Goal: Find specific page/section: Find specific page/section

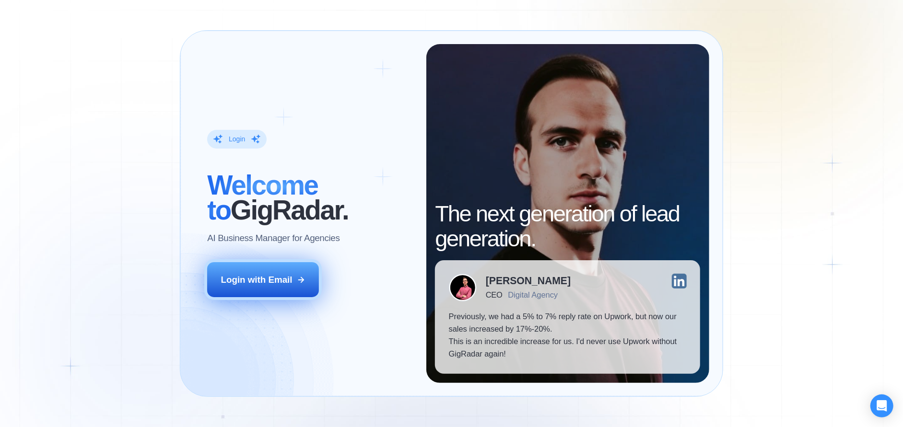
click at [236, 277] on div "Login with Email" at bounding box center [256, 280] width 71 height 12
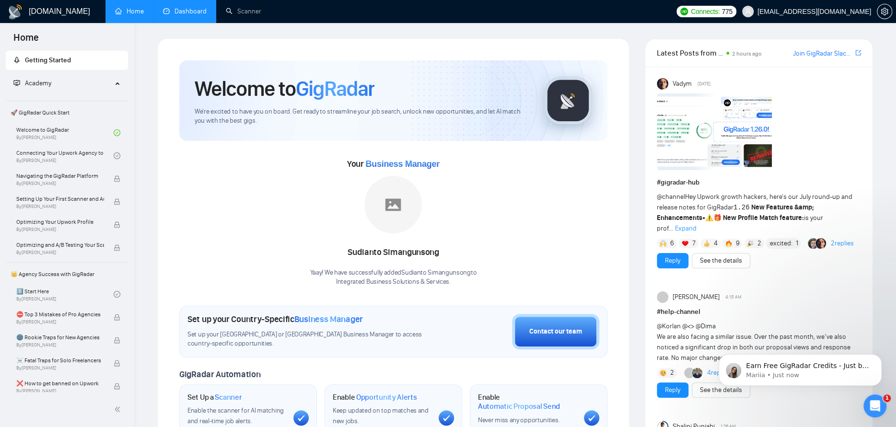
click at [187, 12] on link "Dashboard" at bounding box center [185, 11] width 44 height 8
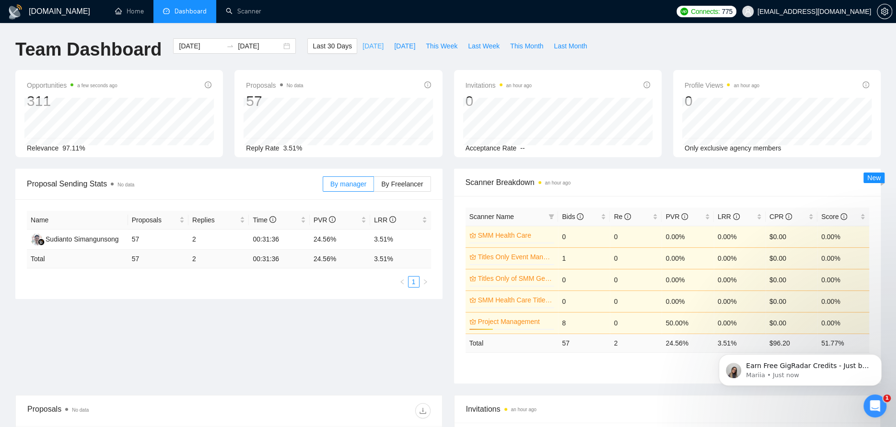
click at [363, 47] on span "Today" at bounding box center [373, 46] width 21 height 11
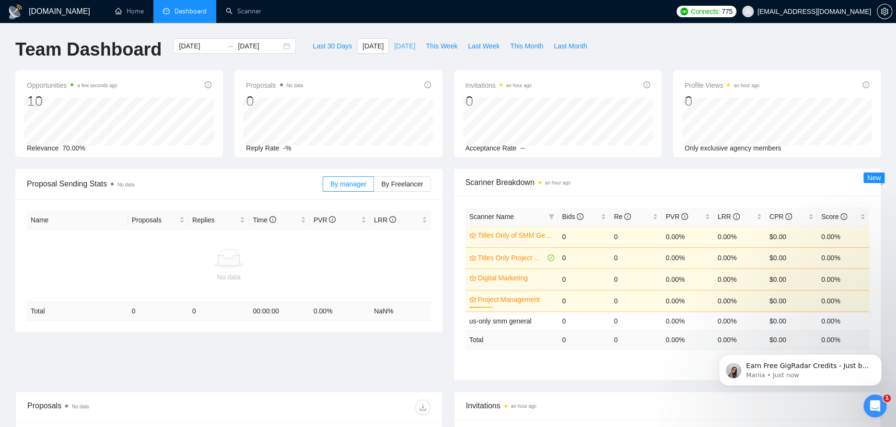
click at [394, 43] on span "Yesterday" at bounding box center [404, 46] width 21 height 11
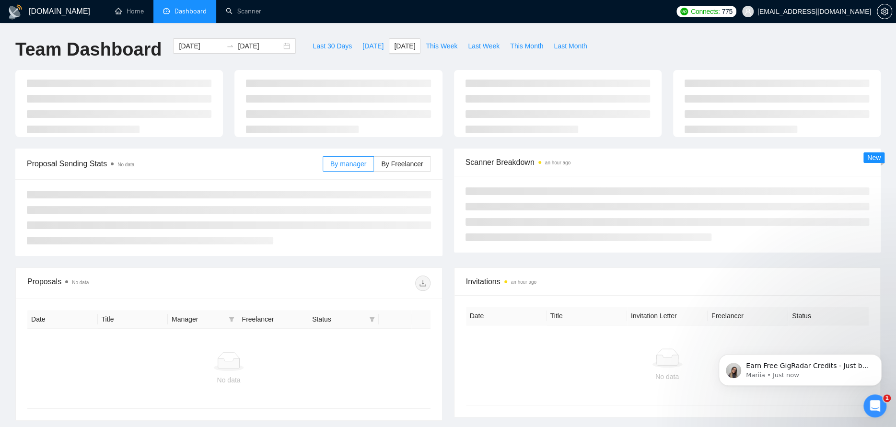
type input "2025-08-20"
